Goal: Transaction & Acquisition: Obtain resource

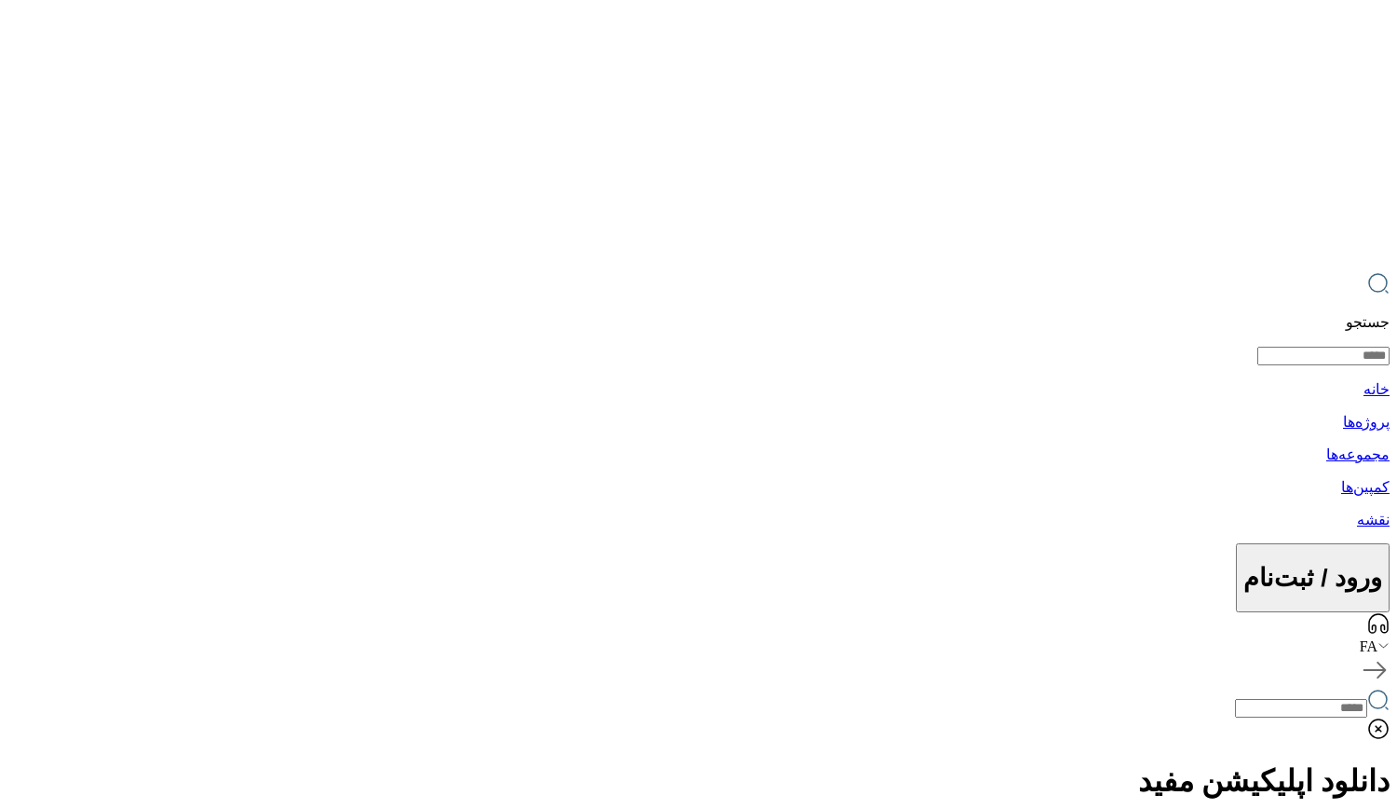
click at [88, 638] on div "FA" at bounding box center [698, 646] width 1382 height 17
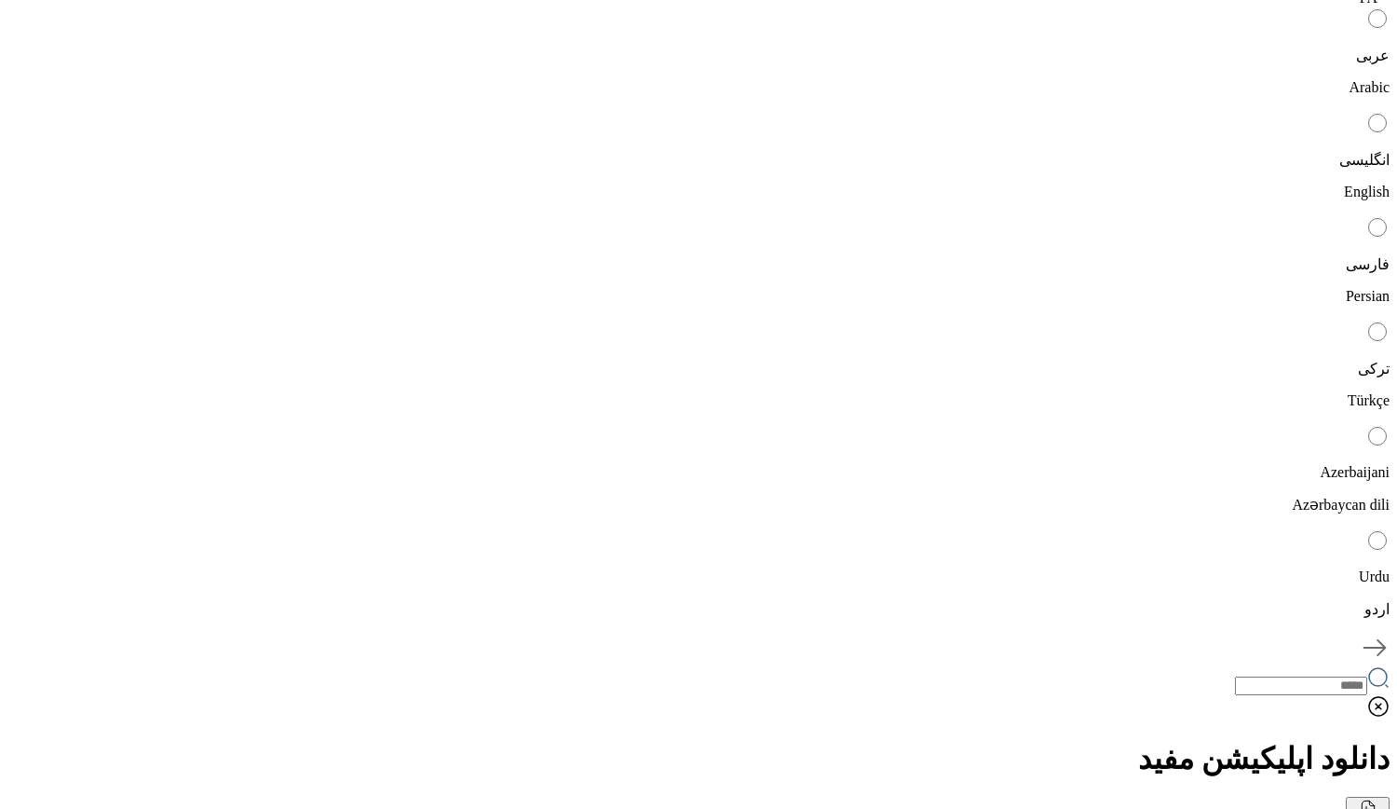
scroll to position [621, 0]
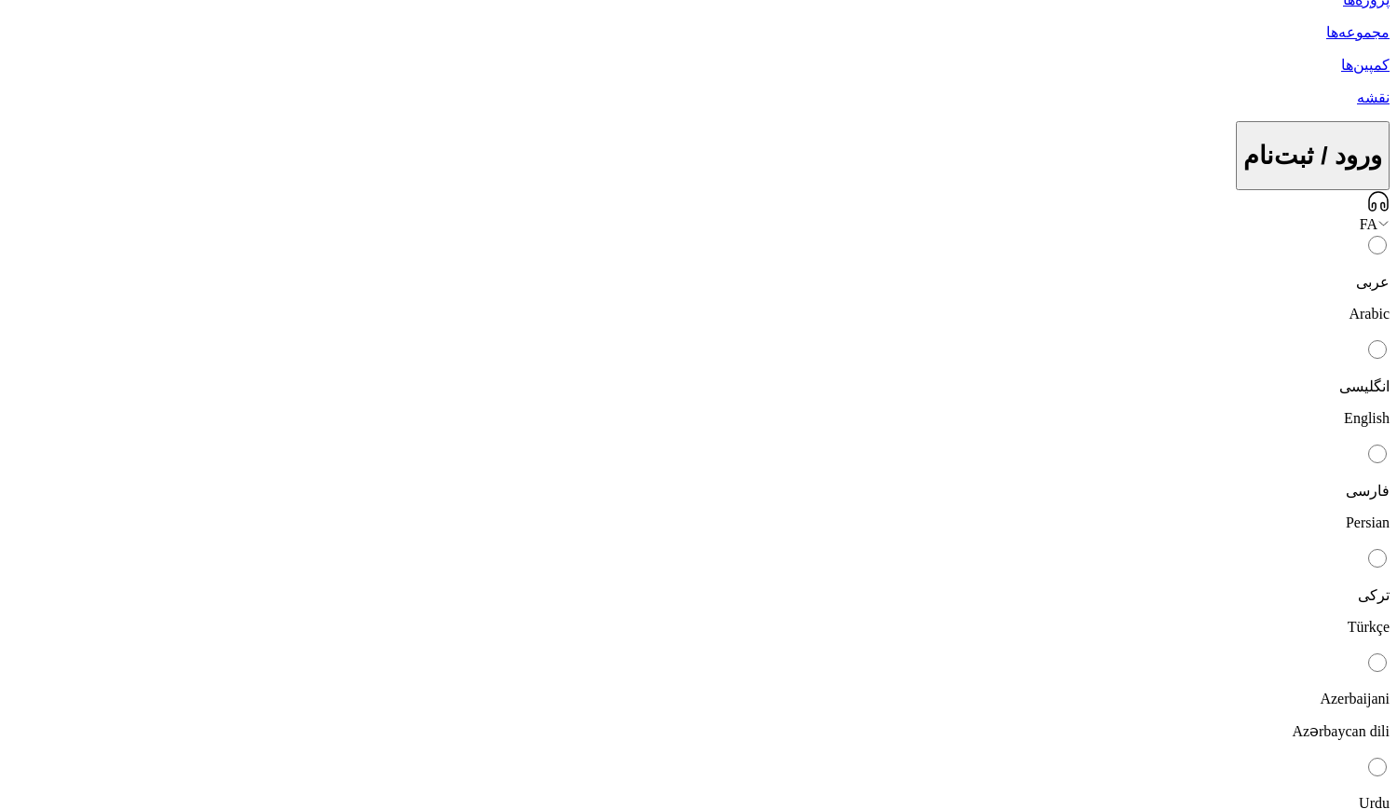
scroll to position [505, 0]
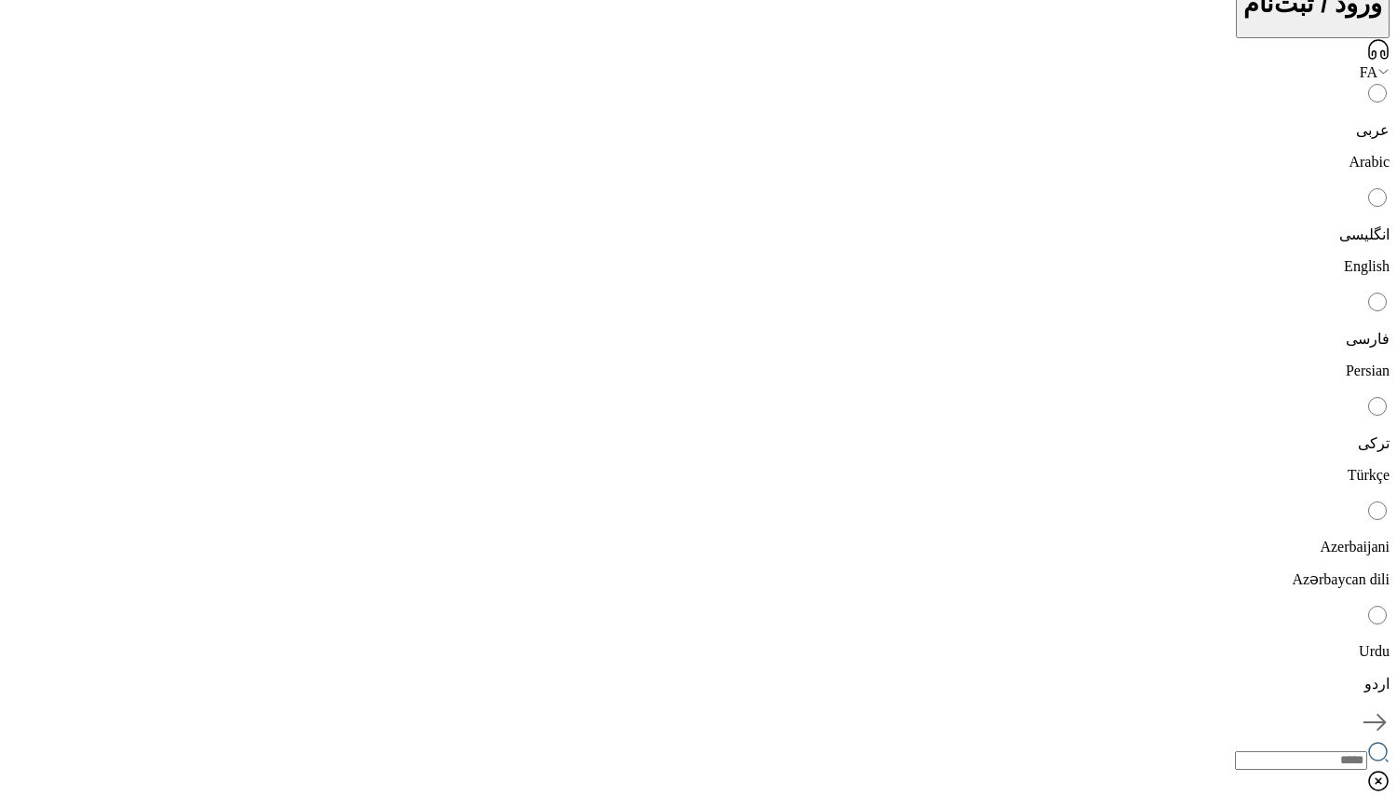
scroll to position [568, 0]
click at [81, 70] on div "FA" at bounding box center [698, 78] width 1382 height 17
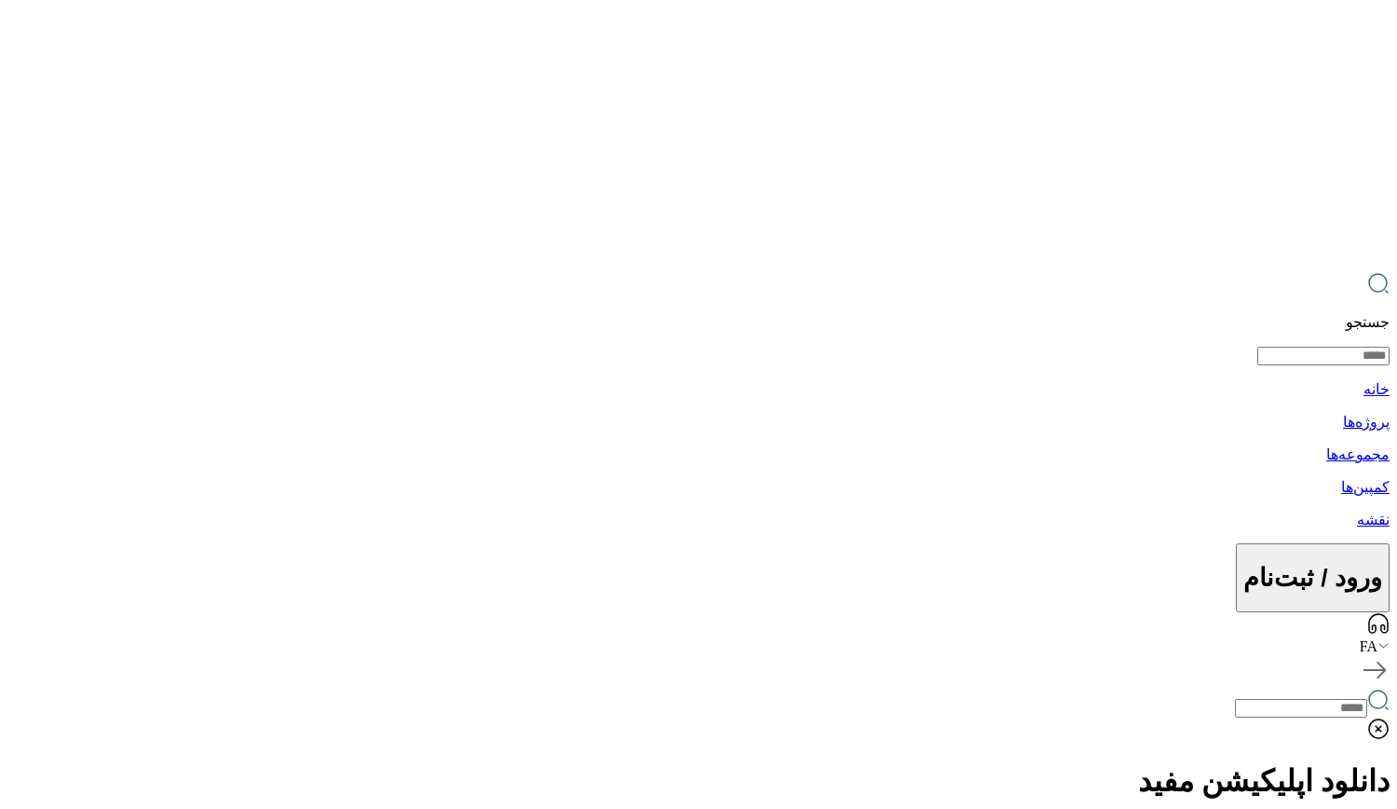
scroll to position [14, 0]
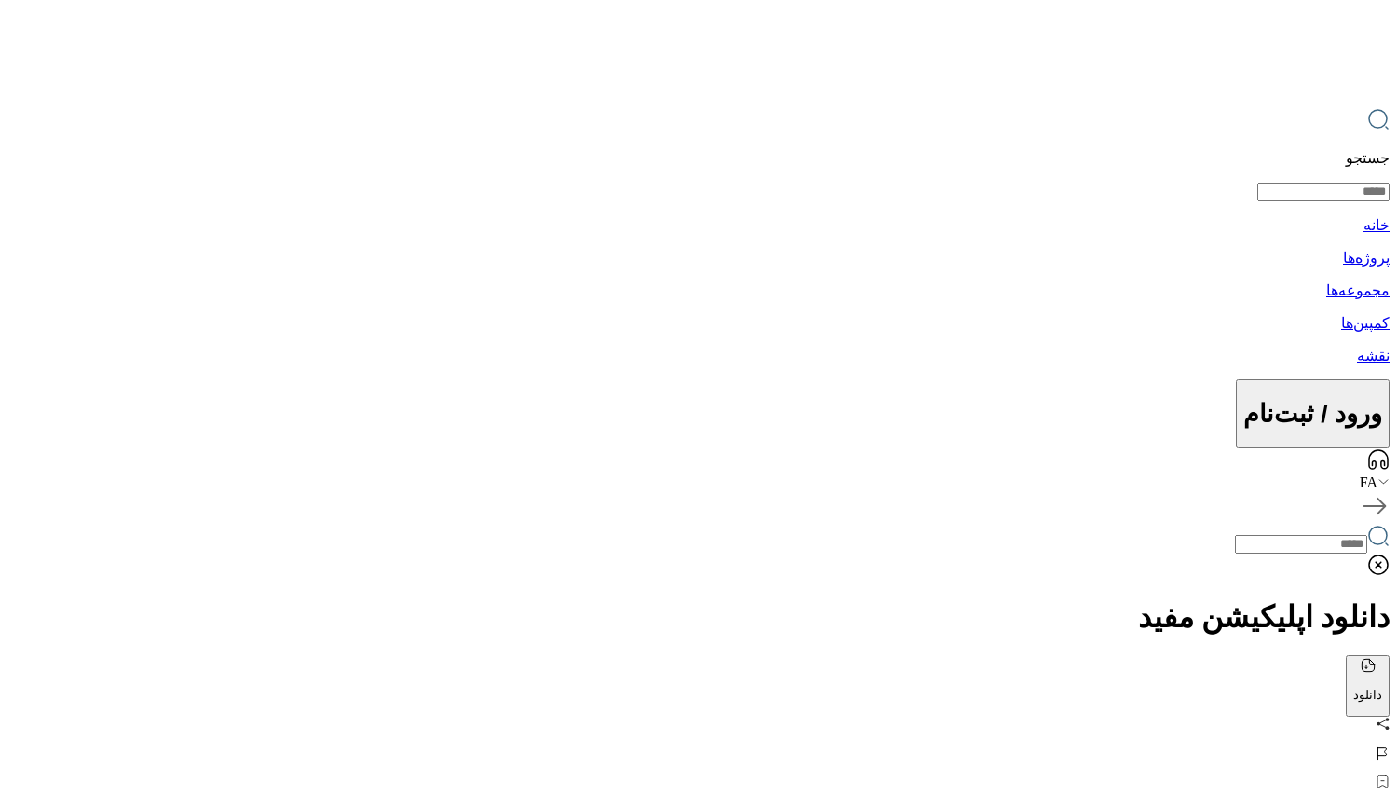
scroll to position [162, 0]
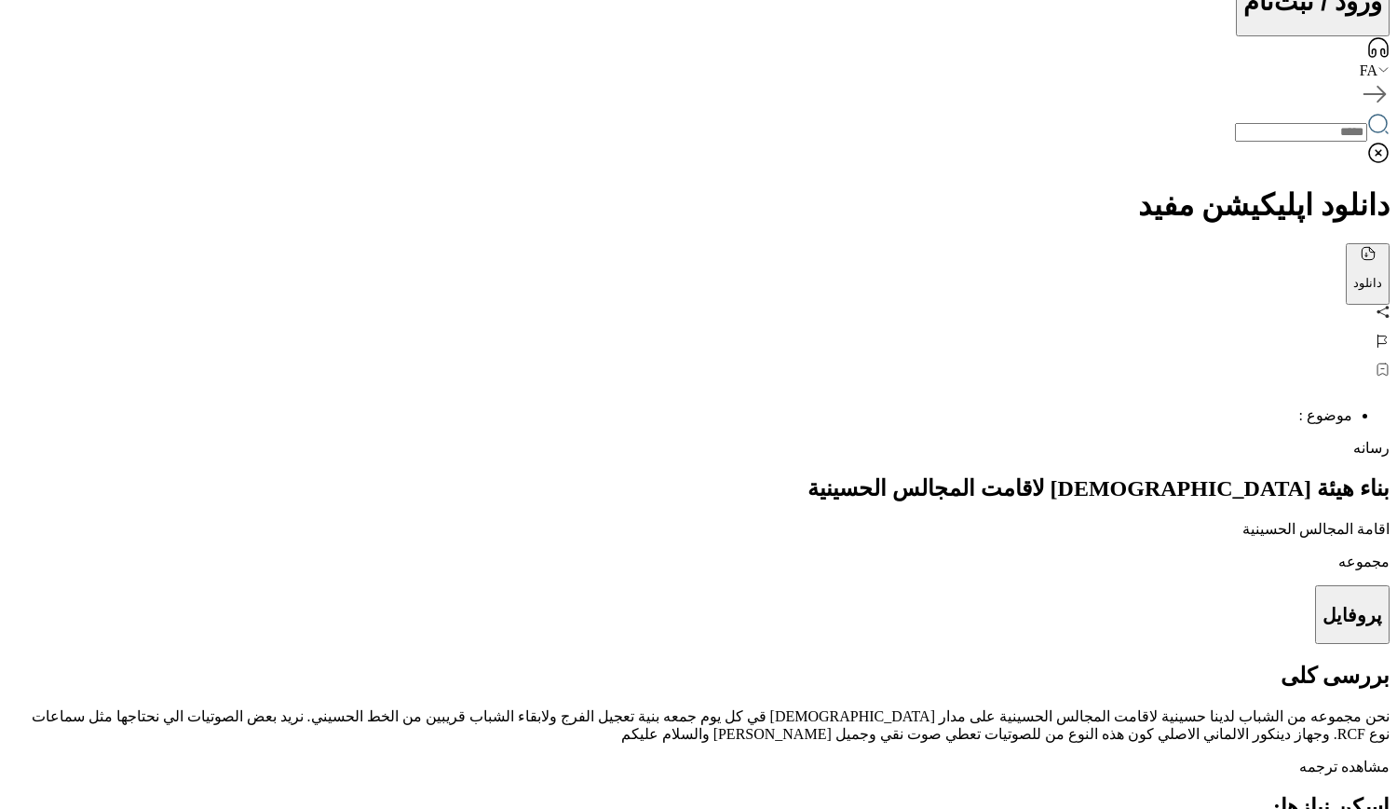
scroll to position [573, 0]
